Goal: Task Accomplishment & Management: Manage account settings

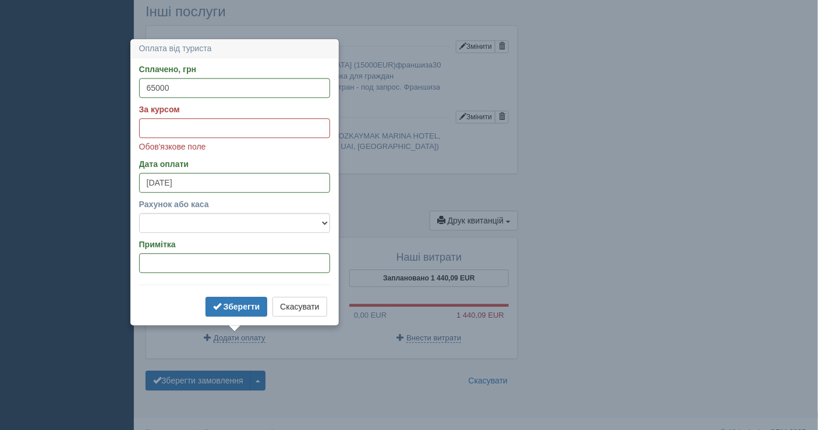
scroll to position [920, 0]
click at [146, 131] on input "За курсом" at bounding box center [234, 128] width 191 height 20
paste input "50.29"
type input "50.29"
click at [198, 225] on select "Банківський рахунок Готівкова каса" at bounding box center [234, 223] width 191 height 20
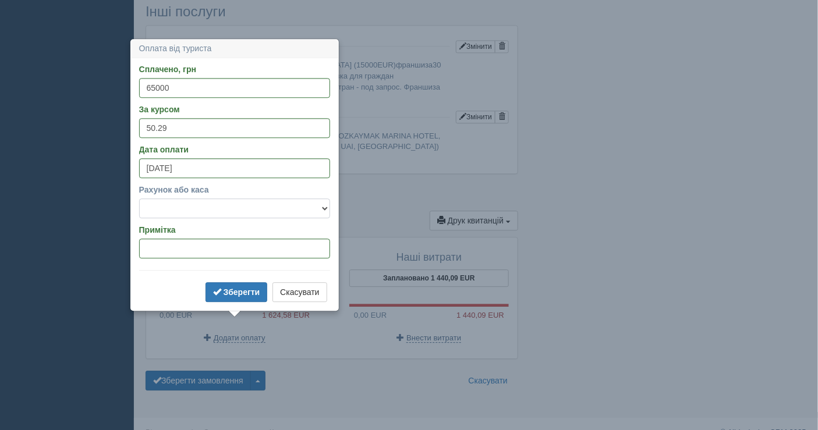
select select "1598"
click at [139, 199] on select "Банківський рахунок Готівкова каса" at bounding box center [234, 209] width 191 height 20
click at [247, 291] on b "Зберегти" at bounding box center [242, 292] width 37 height 9
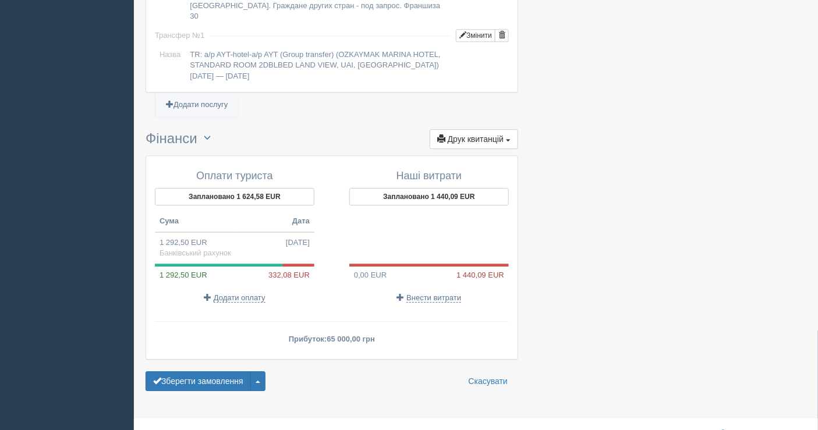
scroll to position [1002, 0]
click at [214, 372] on button "Зберегти замовлення" at bounding box center [198, 382] width 105 height 20
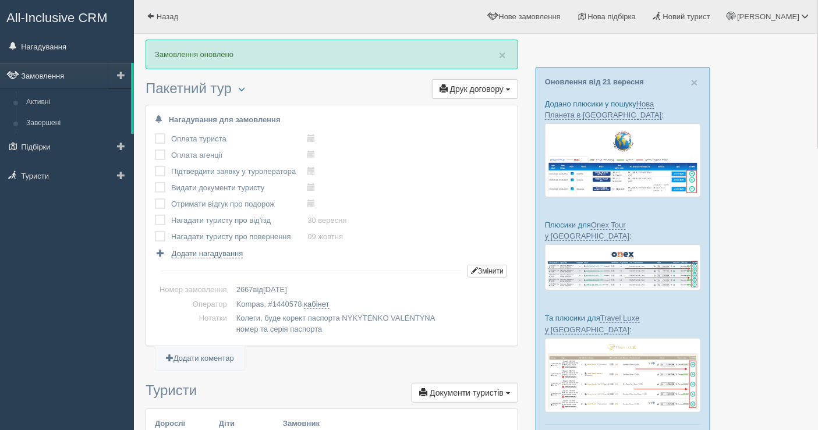
click at [64, 74] on link "Замовлення" at bounding box center [65, 76] width 131 height 26
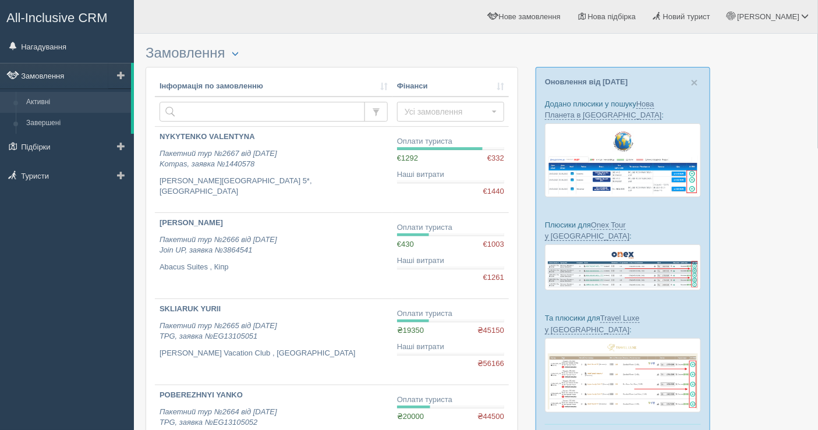
click at [36, 76] on link "Замовлення" at bounding box center [65, 76] width 131 height 26
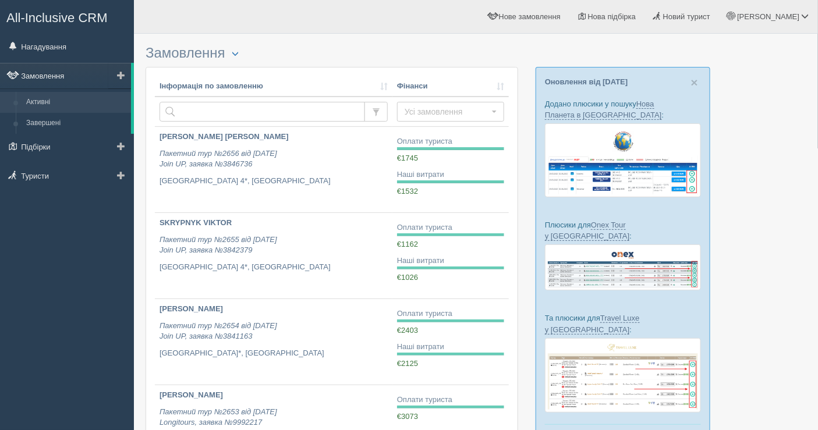
click at [56, 72] on link "Замовлення" at bounding box center [65, 76] width 131 height 26
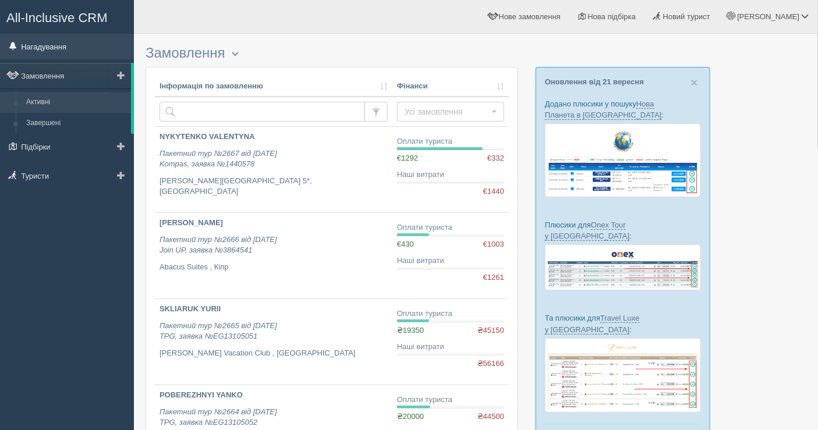
click at [47, 51] on link "Нагадування" at bounding box center [67, 47] width 134 height 26
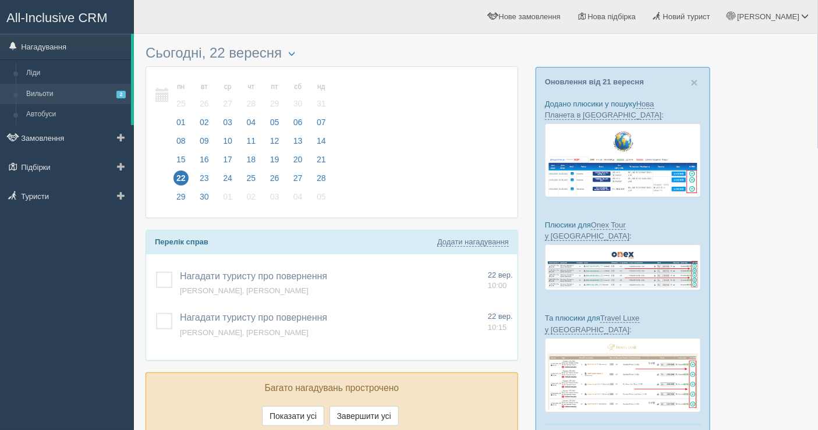
click at [45, 91] on link "Вильоти 2" at bounding box center [76, 94] width 110 height 21
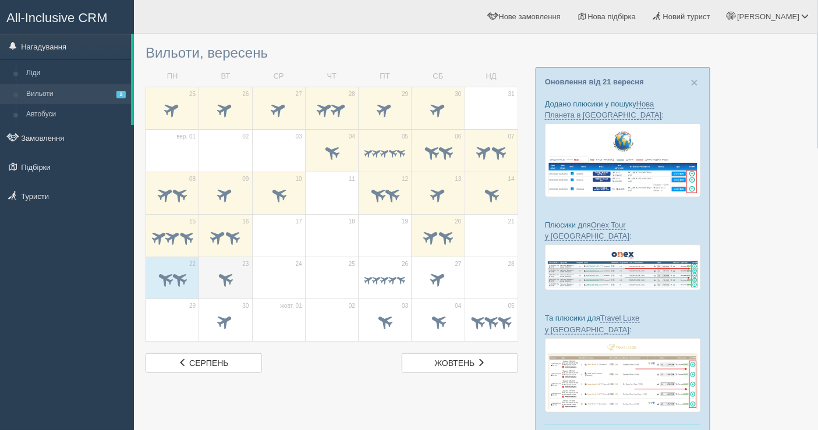
click at [214, 273] on span at bounding box center [225, 281] width 41 height 20
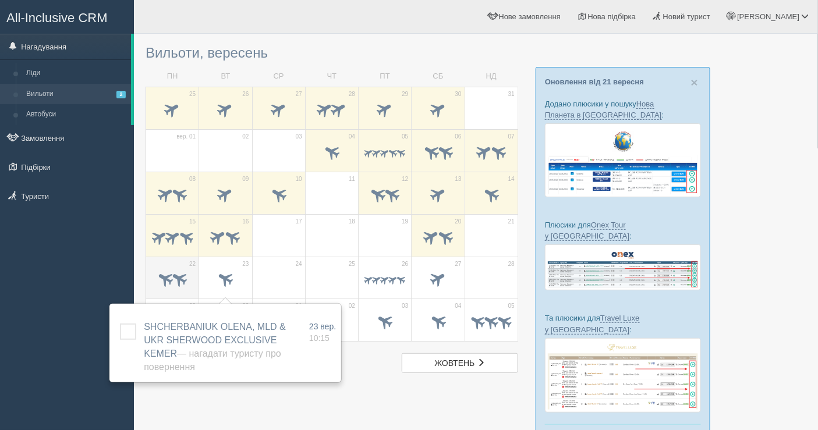
click at [171, 272] on span at bounding box center [179, 279] width 19 height 19
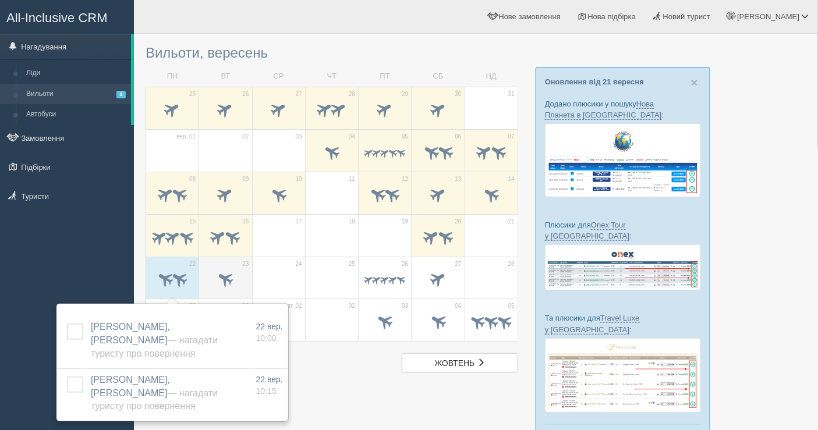
click at [227, 272] on span at bounding box center [225, 279] width 19 height 19
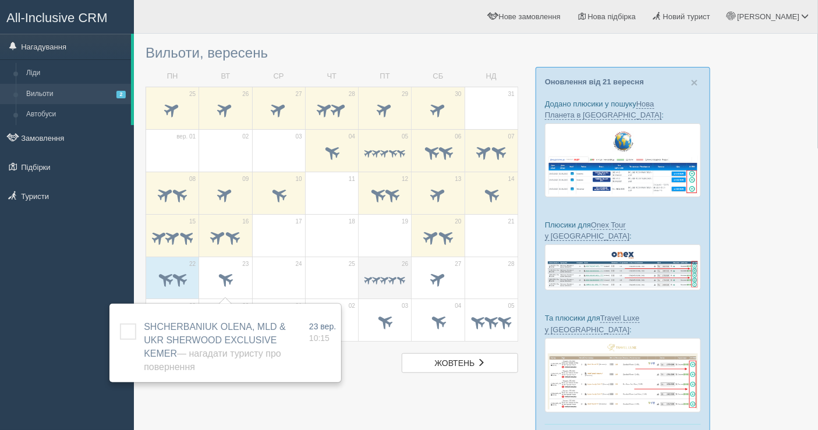
click at [388, 278] on span at bounding box center [393, 280] width 11 height 11
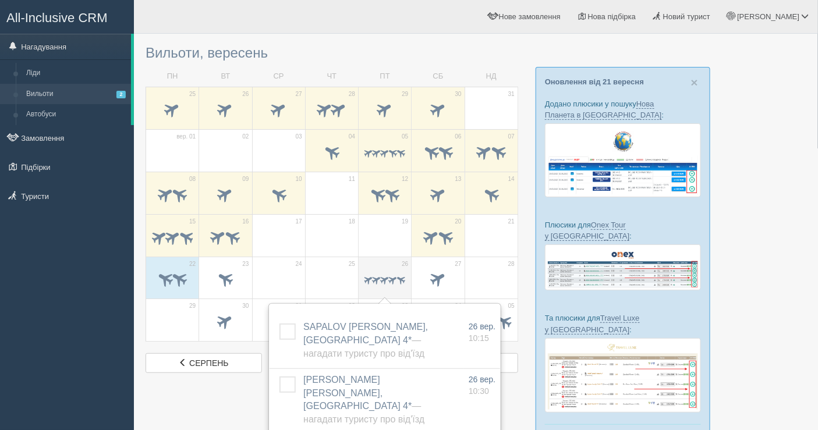
scroll to position [65, 0]
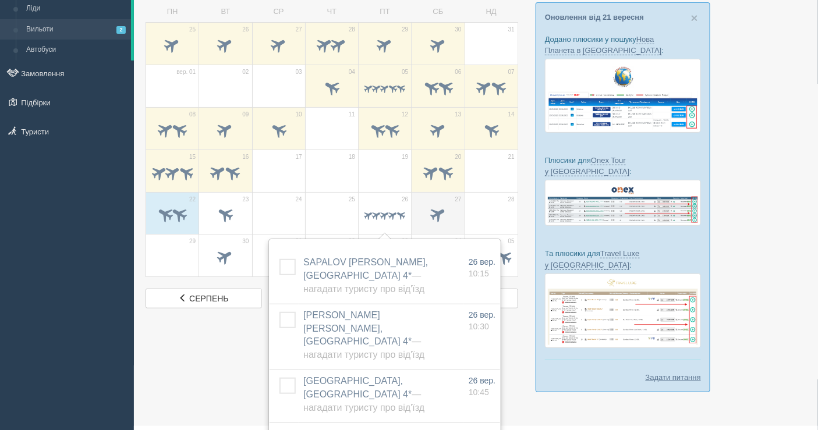
click at [450, 204] on div at bounding box center [438, 216] width 41 height 24
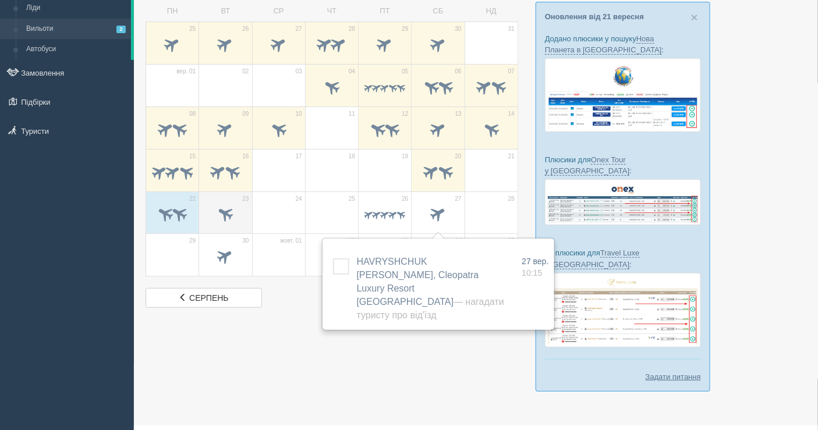
scroll to position [68, 0]
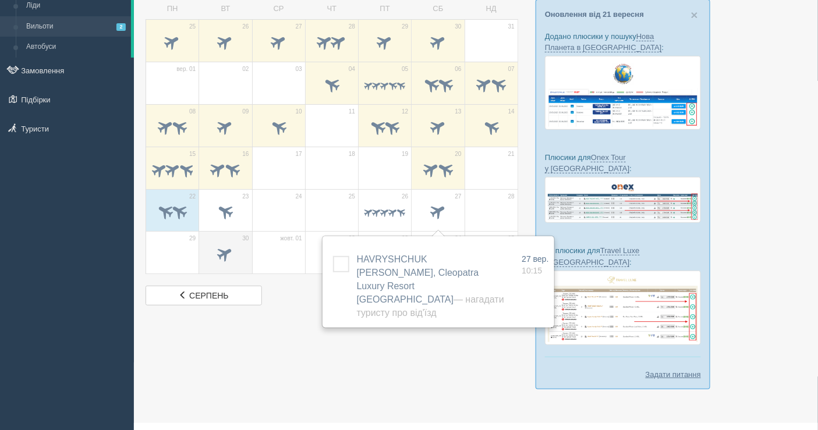
click at [235, 252] on span at bounding box center [225, 254] width 19 height 19
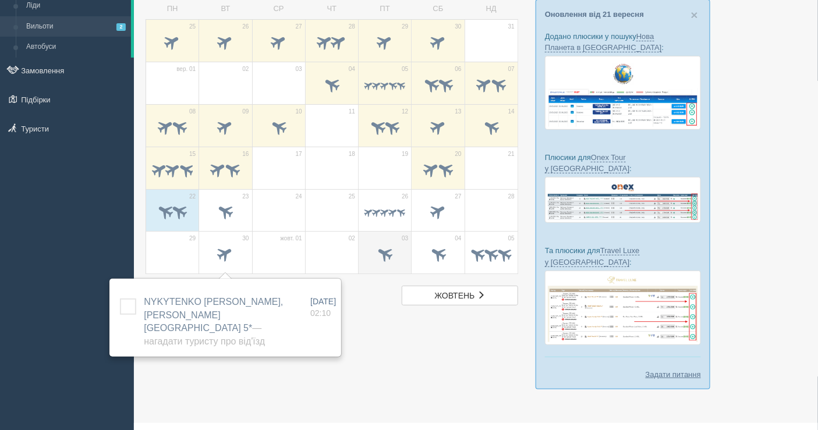
drag, startPoint x: 381, startPoint y: 342, endPoint x: 377, endPoint y: 267, distance: 75.8
click at [381, 342] on div at bounding box center [476, 186] width 661 height 429
